Goal: Find specific page/section: Find specific page/section

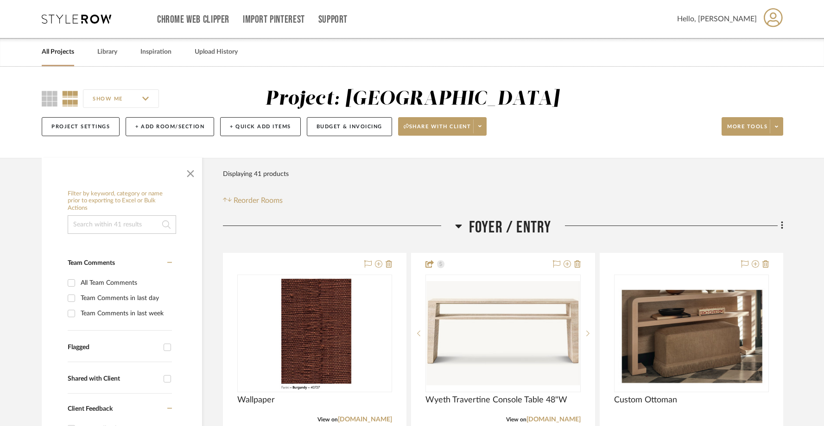
click at [57, 53] on link "All Projects" at bounding box center [58, 52] width 32 height 13
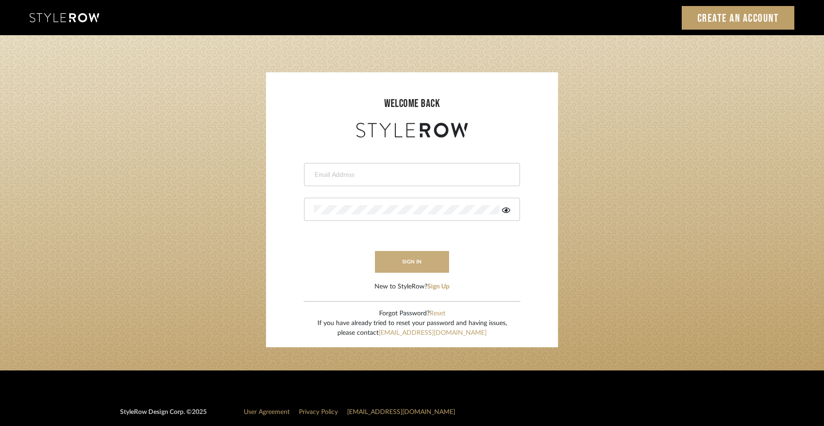
type input "[EMAIL_ADDRESS][DOMAIN_NAME]"
click at [443, 254] on button "sign in" at bounding box center [412, 262] width 74 height 22
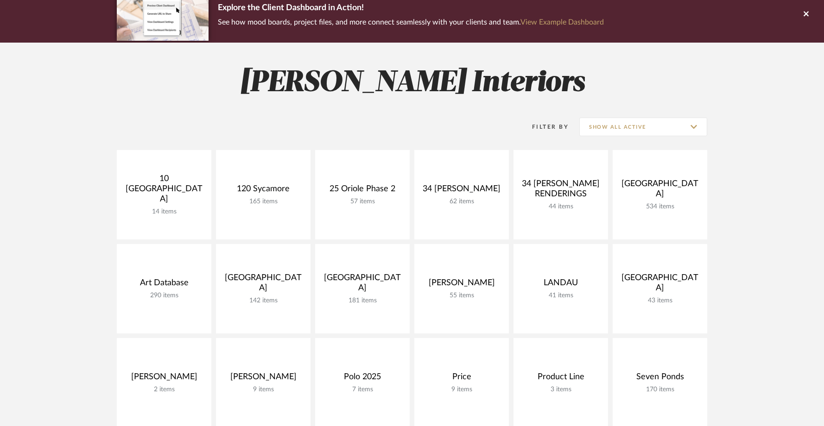
scroll to position [89, 0]
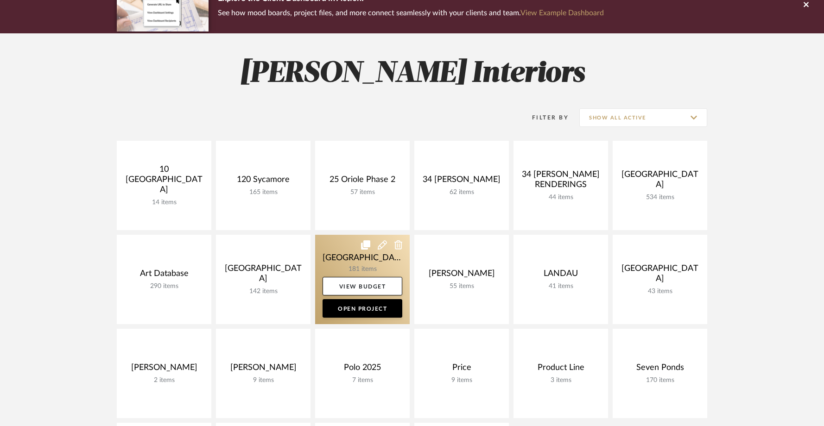
click at [353, 265] on link at bounding box center [362, 279] width 95 height 89
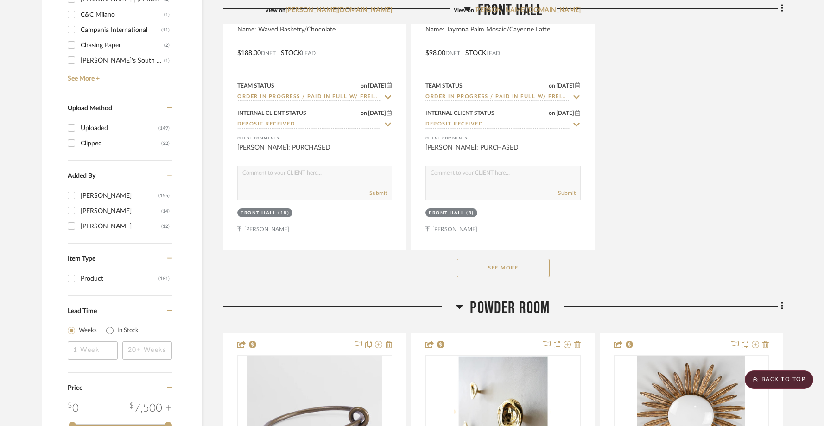
scroll to position [1277, 0]
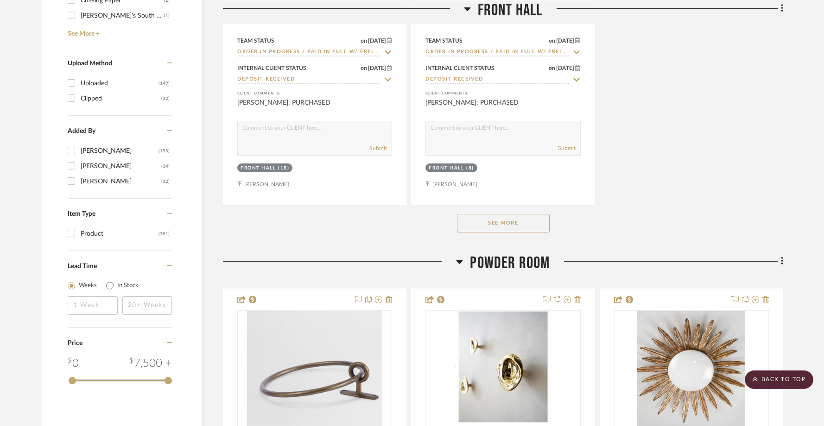
click at [467, 222] on button "See More" at bounding box center [503, 223] width 93 height 19
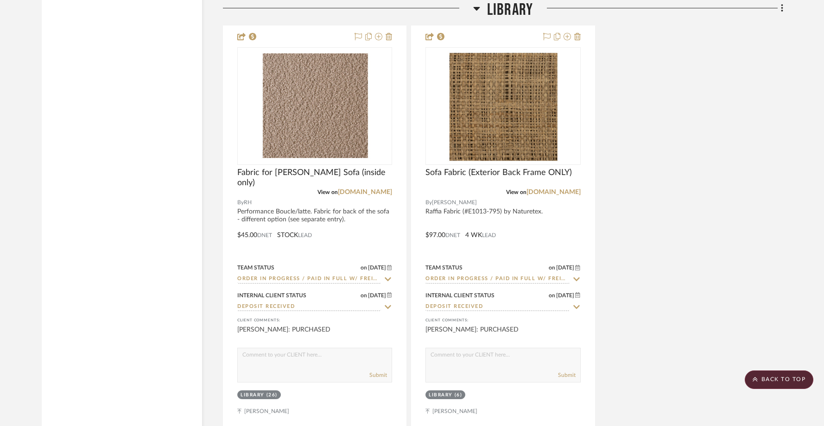
scroll to position [4163, 0]
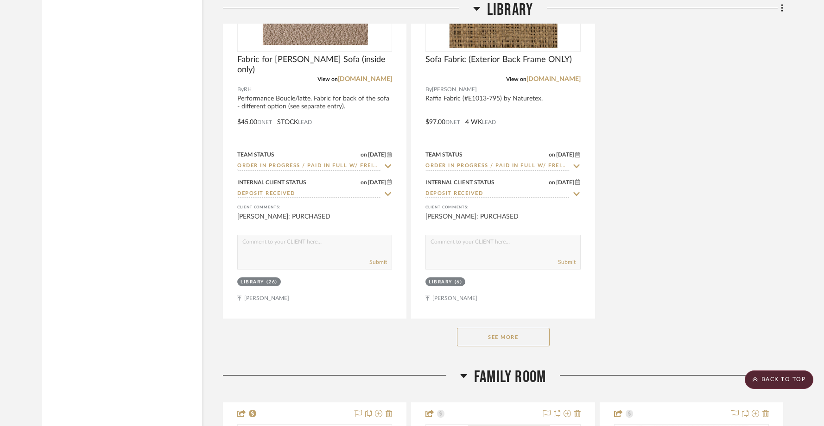
click at [483, 337] on button "See More" at bounding box center [503, 337] width 93 height 19
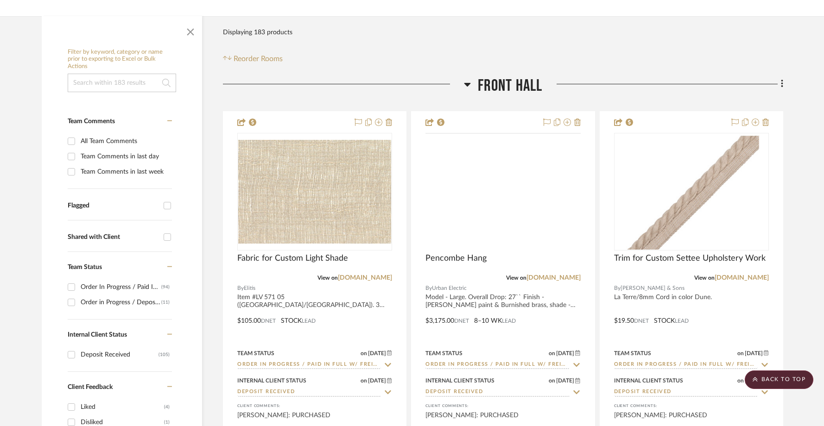
scroll to position [0, 0]
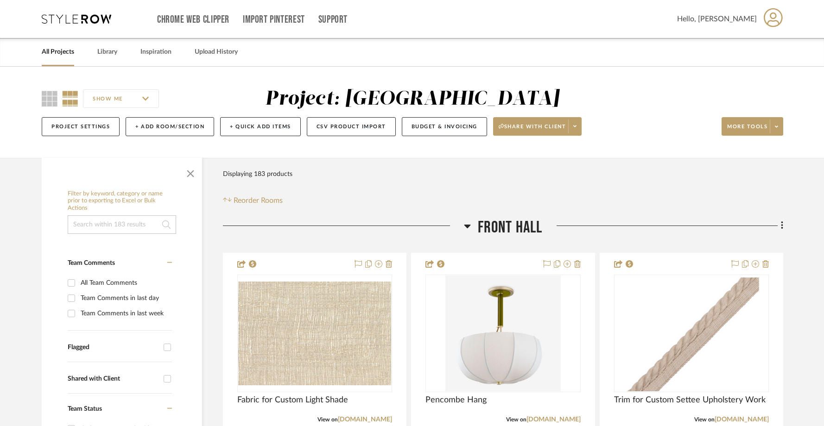
click at [95, 222] on input at bounding box center [122, 225] width 108 height 19
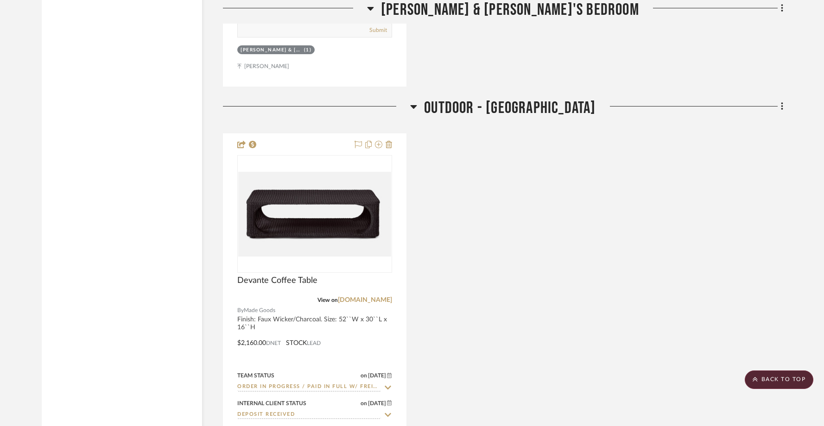
scroll to position [2122, 0]
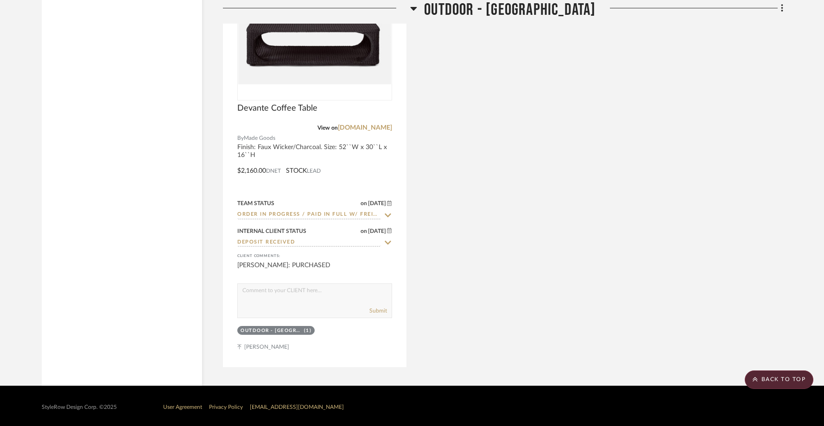
type input "made goods"
